Goal: Task Accomplishment & Management: Manage account settings

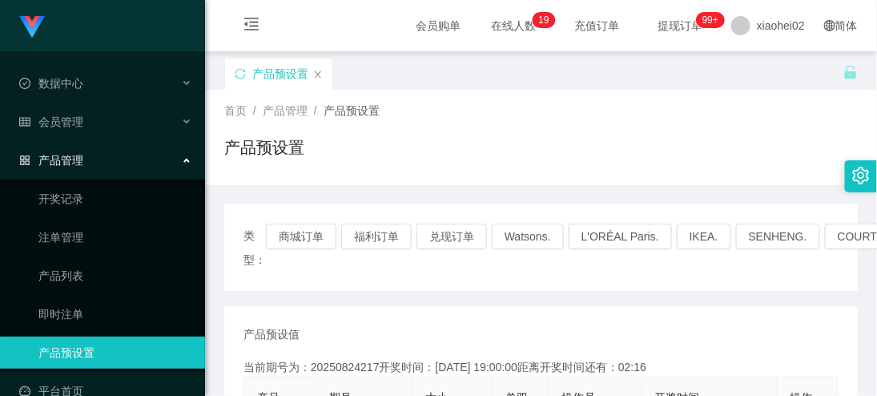
click at [531, 156] on div "产品预设置" at bounding box center [540, 153] width 633 height 37
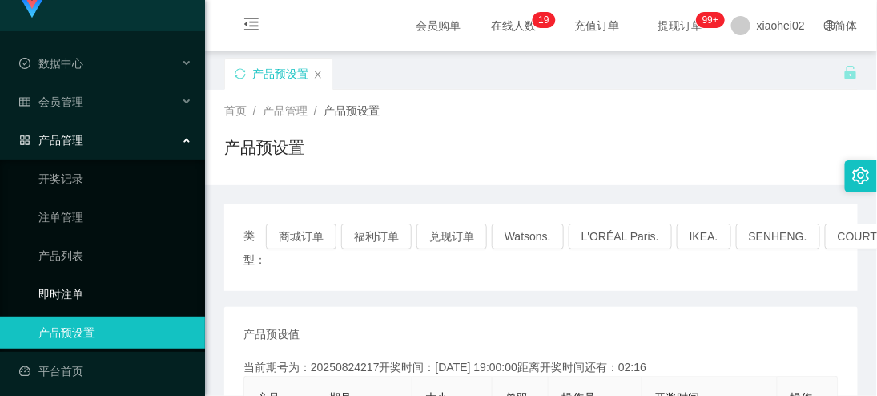
scroll to position [26, 0]
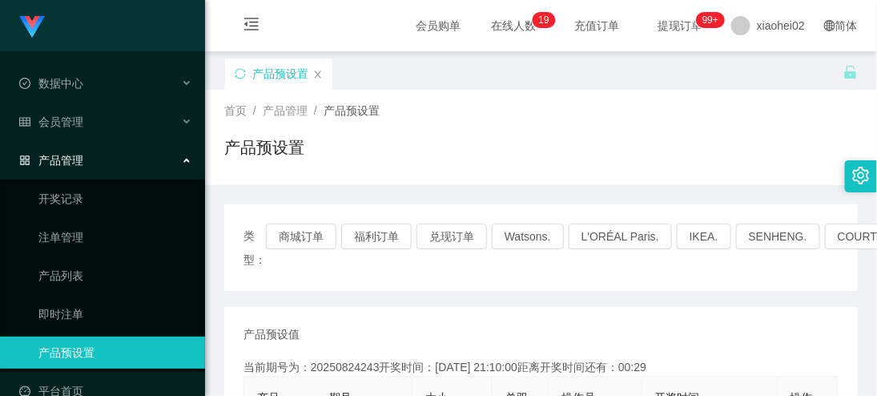
scroll to position [178, 0]
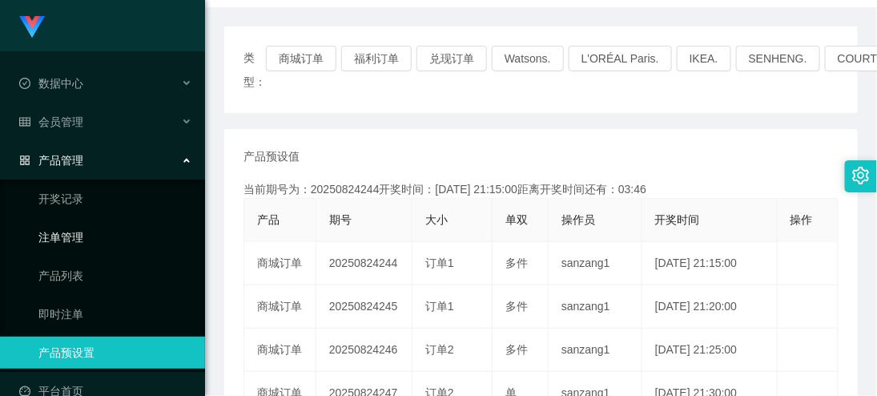
drag, startPoint x: 75, startPoint y: 224, endPoint x: 86, endPoint y: 224, distance: 11.2
click at [75, 224] on link "注单管理" at bounding box center [115, 237] width 154 height 32
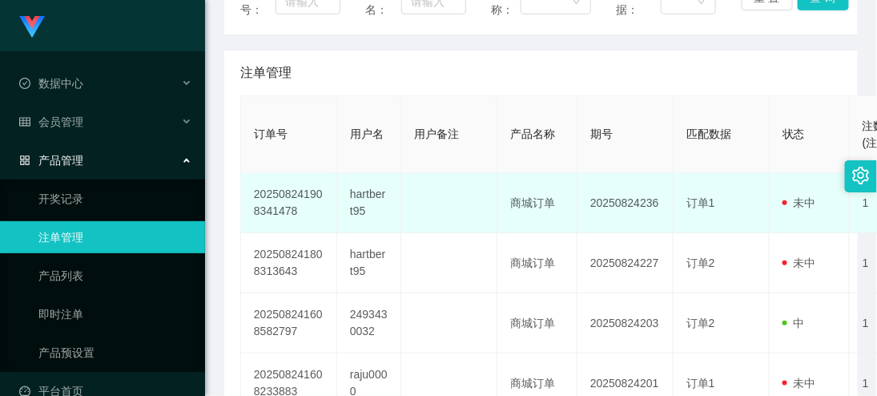
scroll to position [267, 0]
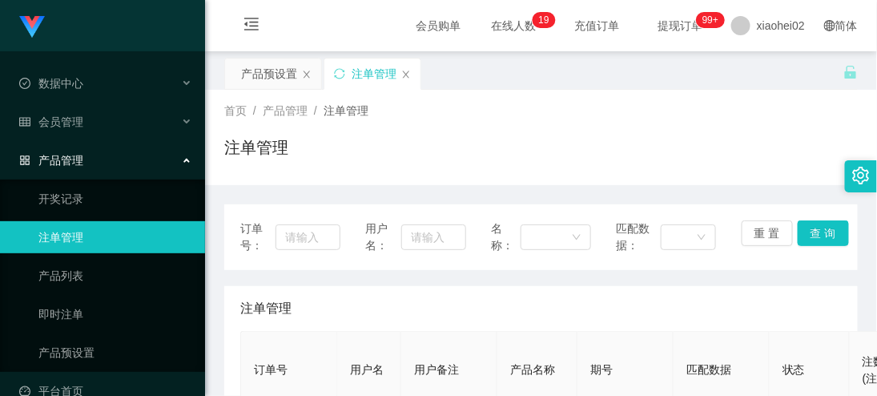
scroll to position [267, 0]
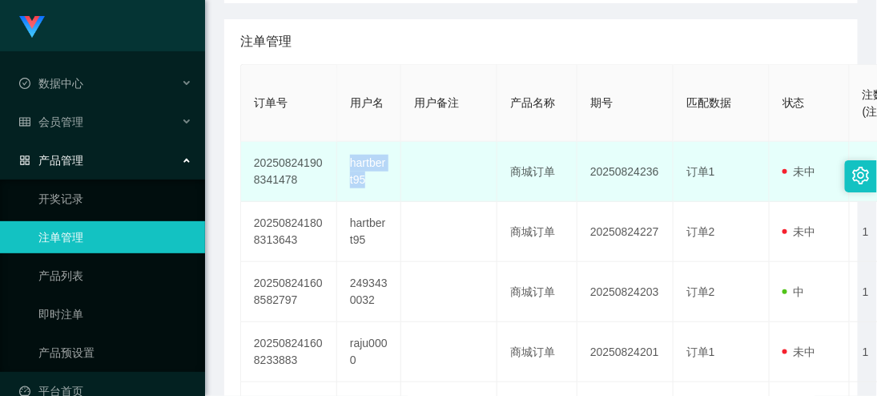
drag, startPoint x: 345, startPoint y: 160, endPoint x: 371, endPoint y: 188, distance: 38.0
click at [371, 188] on td "hartbert95" at bounding box center [369, 172] width 64 height 60
copy td "hartbert95"
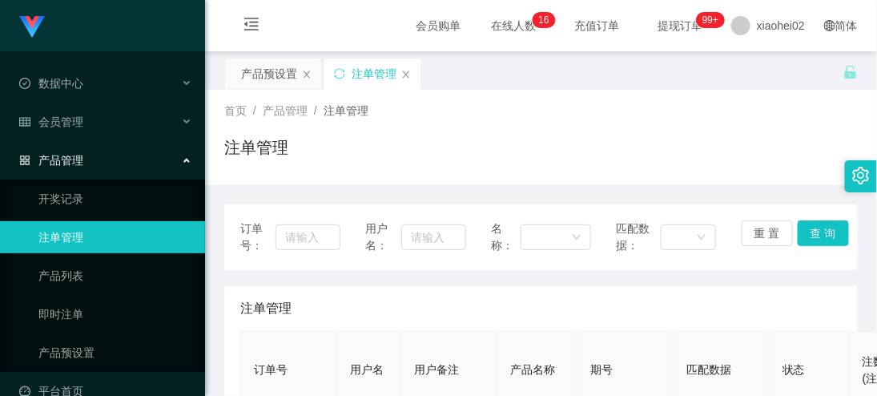
scroll to position [178, 0]
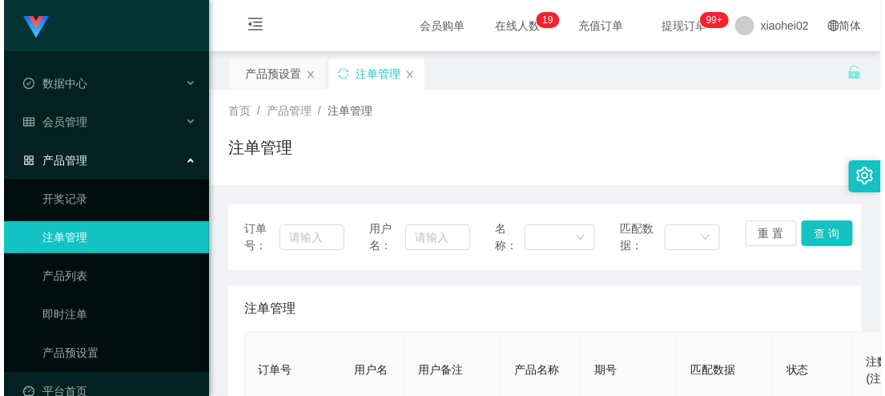
scroll to position [267, 0]
